Goal: Find specific page/section: Find specific page/section

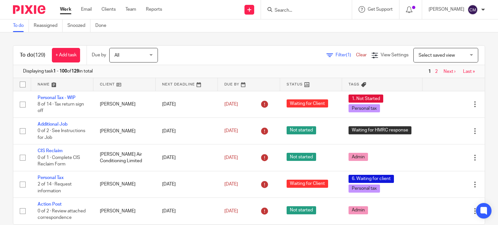
click at [299, 12] on input "Search" at bounding box center [303, 11] width 58 height 6
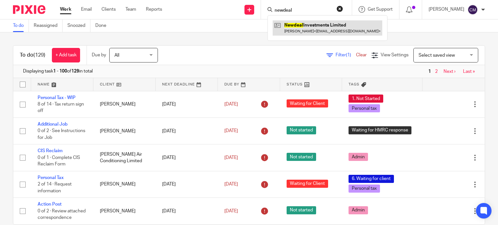
type input "newdeal"
click at [312, 27] on link at bounding box center [326, 27] width 109 height 15
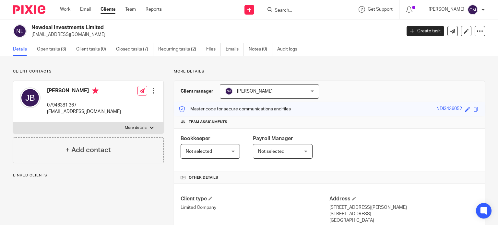
click at [312, 27] on h2 "Newdeal Investments Limited" at bounding box center [177, 27] width 292 height 7
click at [214, 47] on link "Files" at bounding box center [213, 49] width 15 height 13
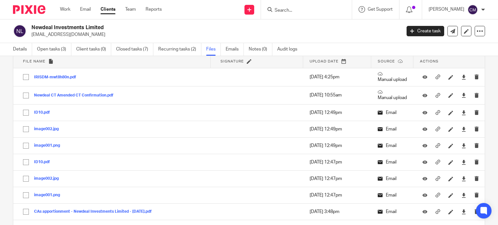
scroll to position [26, 0]
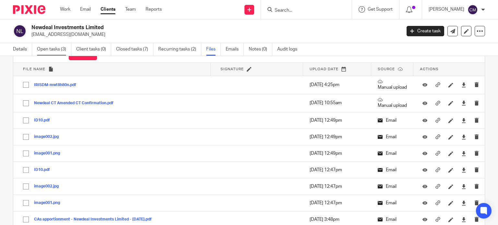
click at [62, 51] on link "Open tasks (3)" at bounding box center [54, 49] width 34 height 13
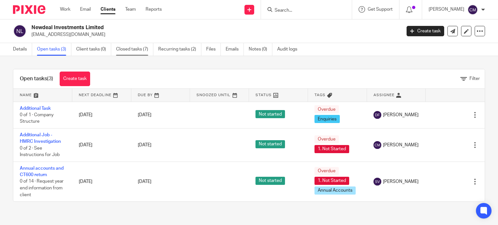
click at [141, 50] on link "Closed tasks (7)" at bounding box center [134, 49] width 37 height 13
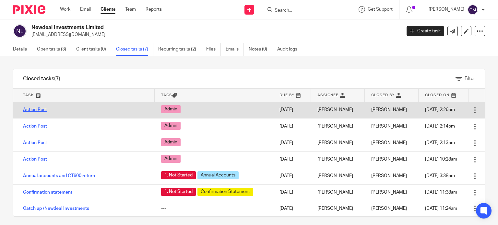
click at [30, 109] on link "Action Post" at bounding box center [35, 110] width 24 height 5
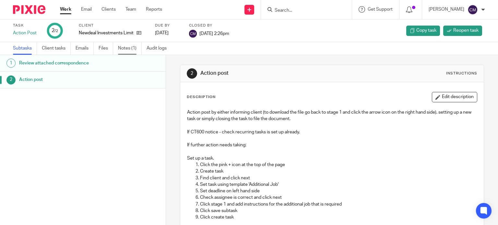
click at [130, 46] on link "Notes (1)" at bounding box center [130, 48] width 24 height 13
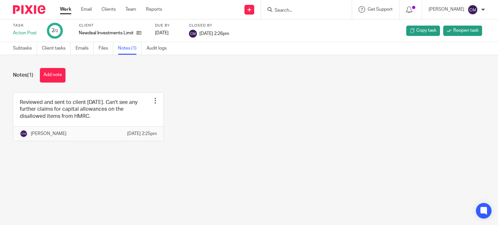
click at [109, 50] on link "Files" at bounding box center [105, 48] width 15 height 13
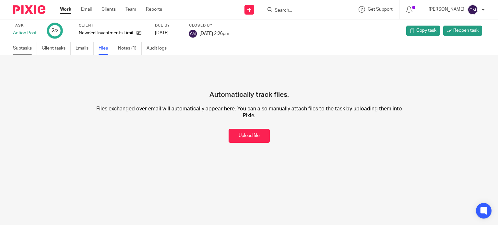
click at [20, 46] on link "Subtasks" at bounding box center [25, 48] width 24 height 13
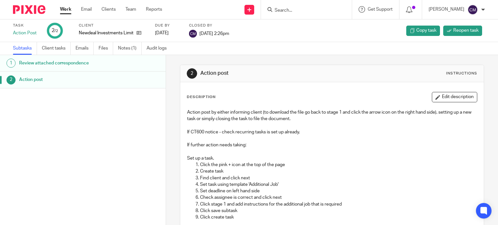
click at [61, 62] on h1 "Review attached correspondence" at bounding box center [65, 63] width 93 height 10
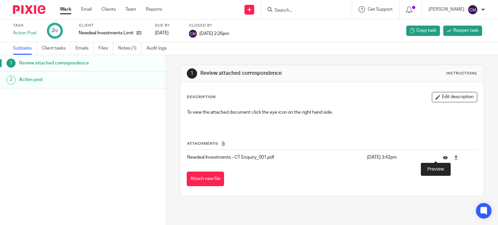
click at [443, 158] on icon at bounding box center [445, 157] width 5 height 5
